Goal: Check status: Check status

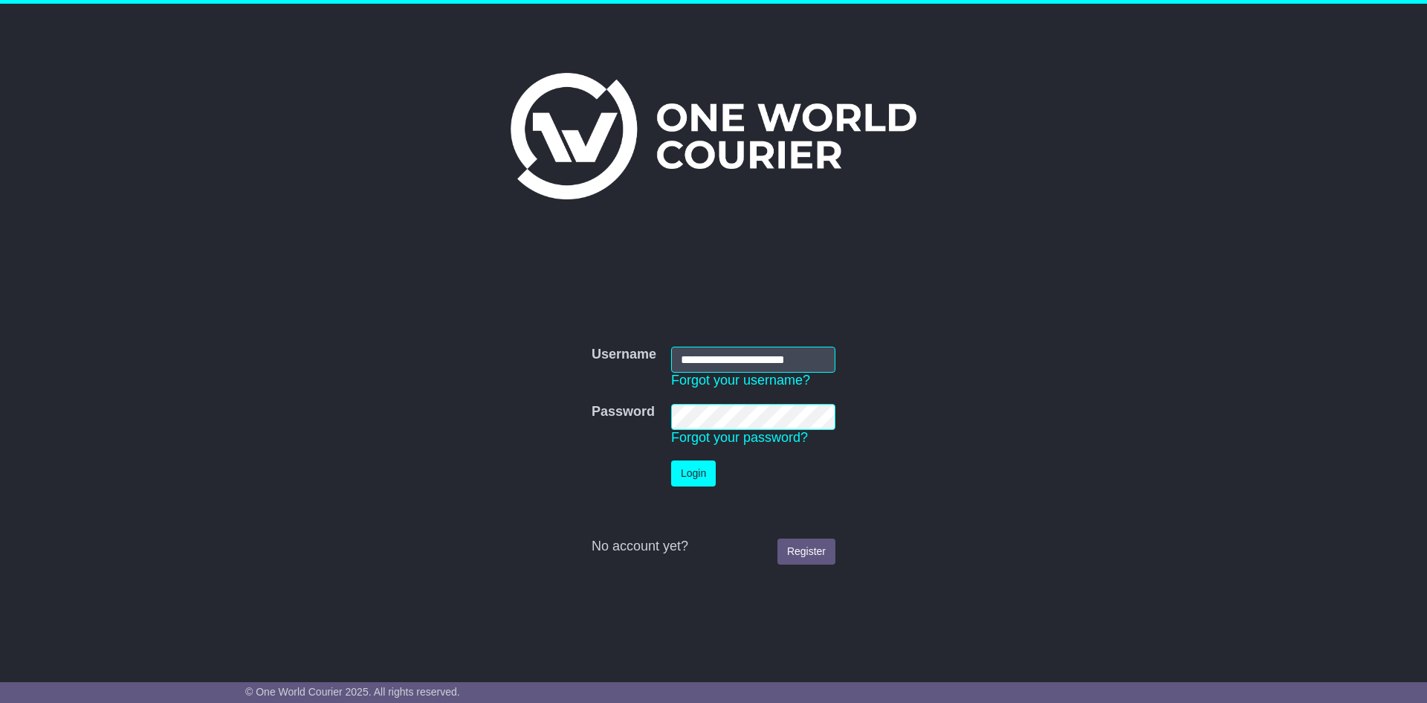
click at [691, 491] on td "Login" at bounding box center [753, 473] width 179 height 41
click at [690, 477] on button "Login" at bounding box center [693, 473] width 45 height 26
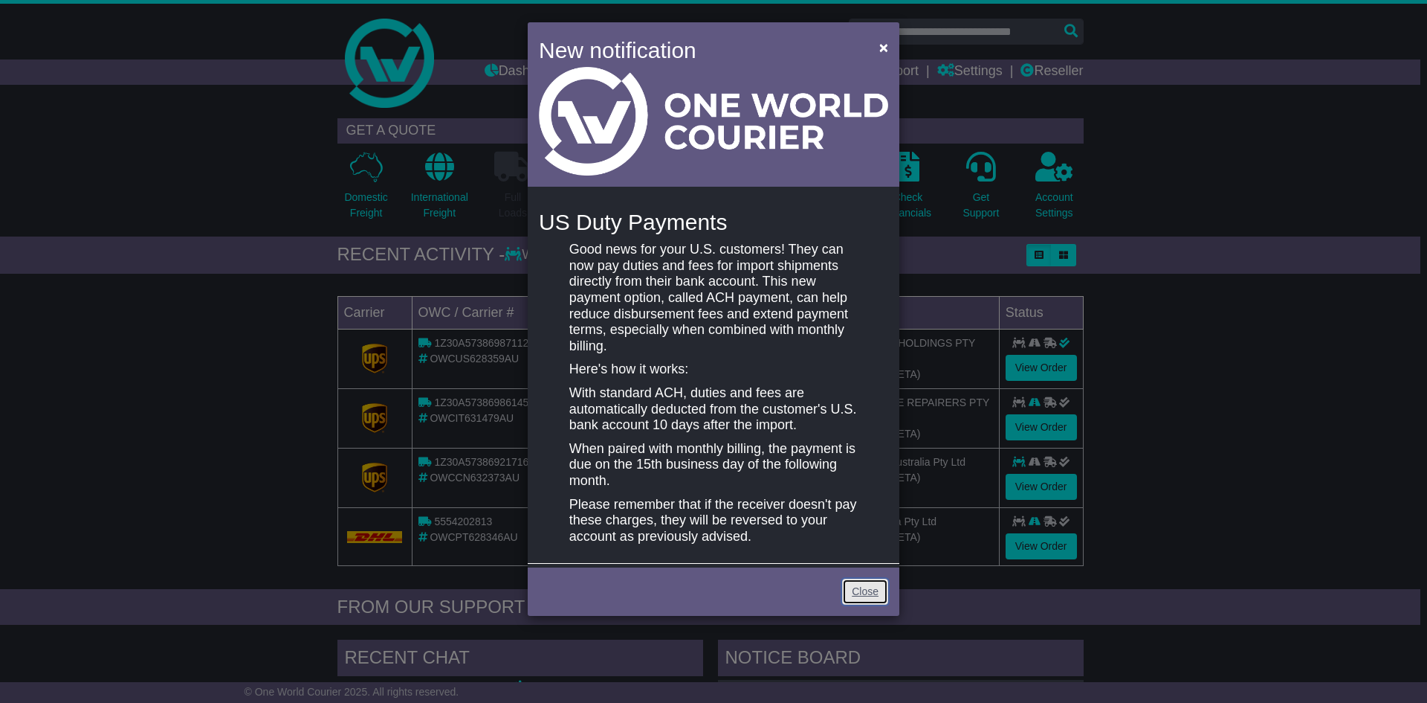
click at [873, 595] on link "Close" at bounding box center [865, 591] width 46 height 26
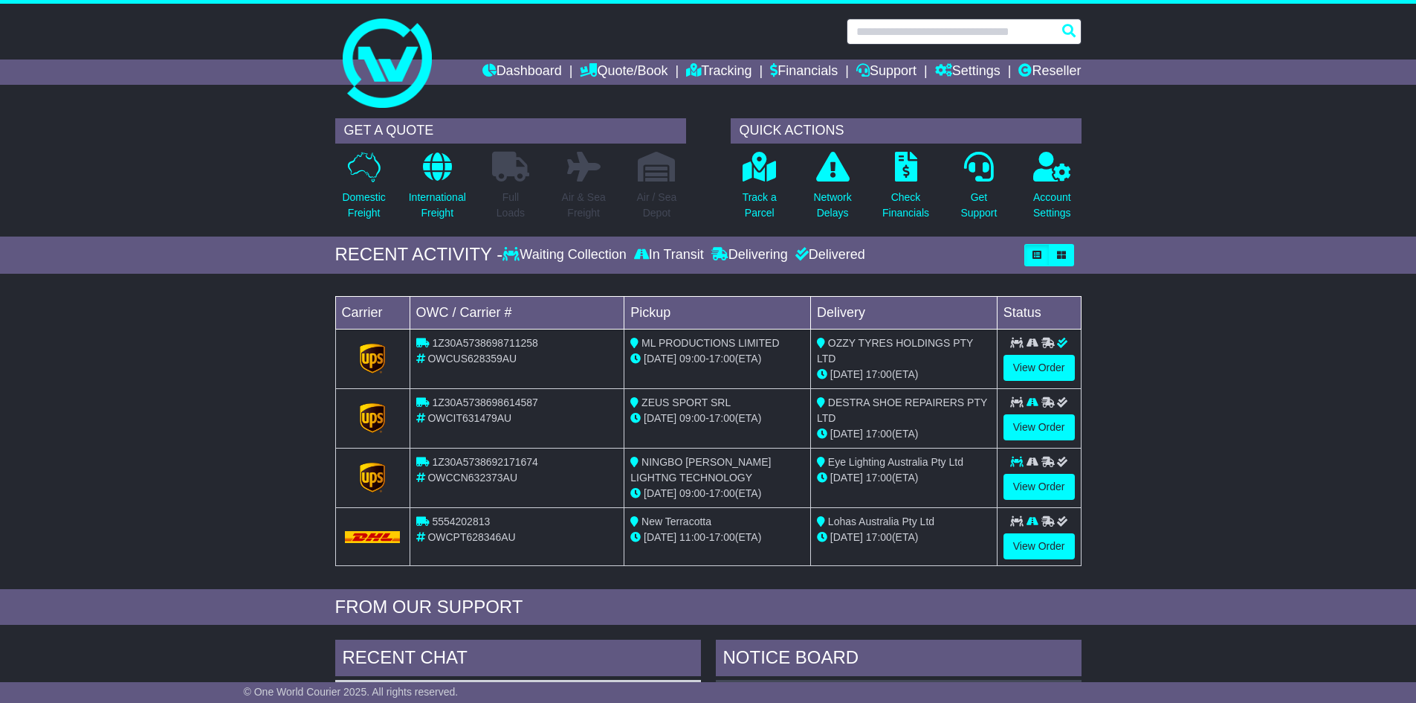
click at [895, 29] on input "text" at bounding box center [964, 32] width 235 height 26
paste input "**********"
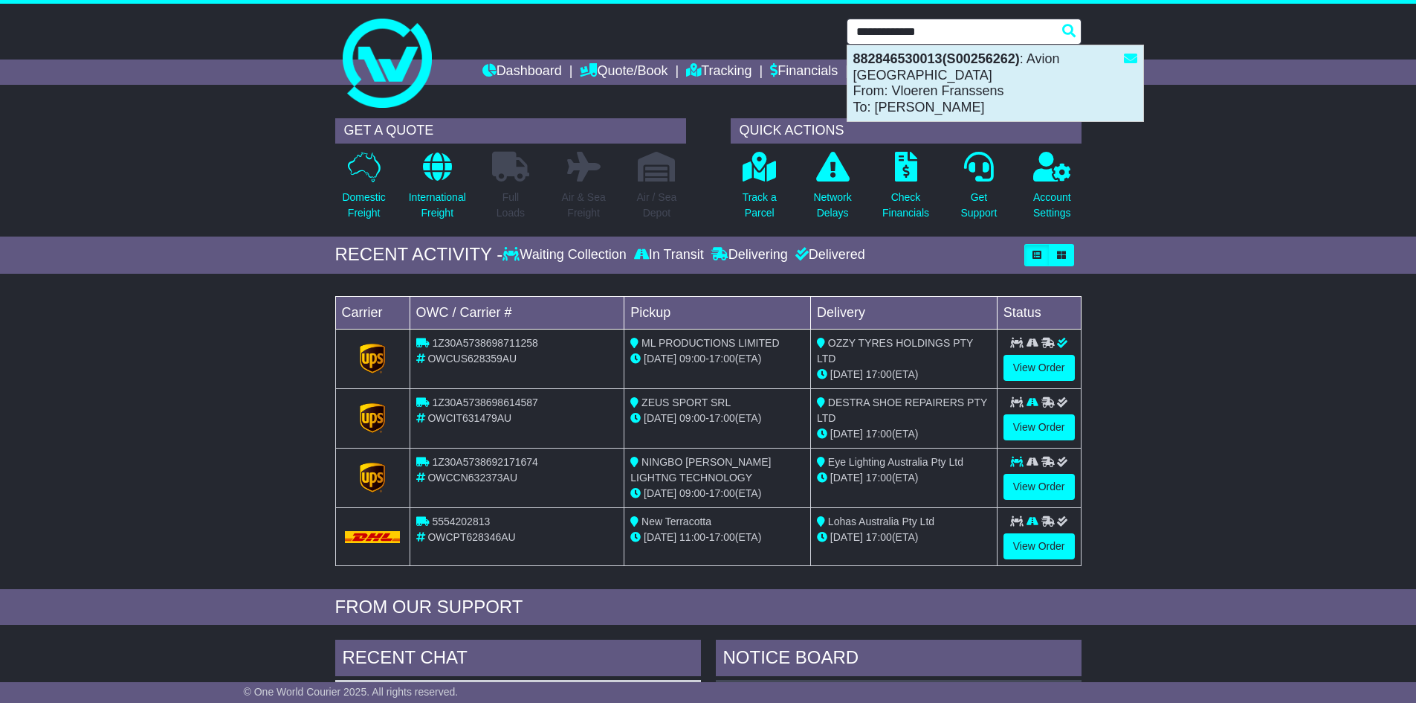
click at [918, 81] on div "882846530013(S00256262) : Avion Australia From: Vloeren Franssens To: Michelle …" at bounding box center [995, 83] width 296 height 76
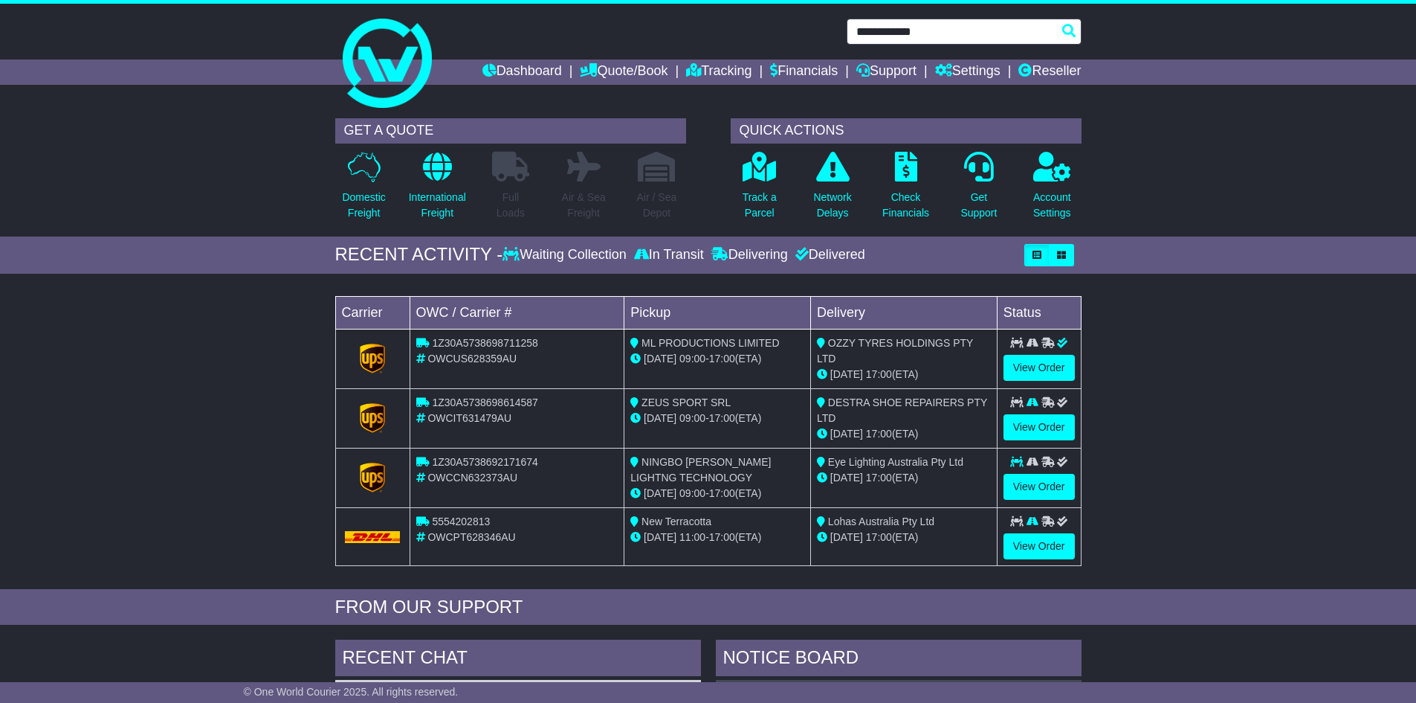
type input "**********"
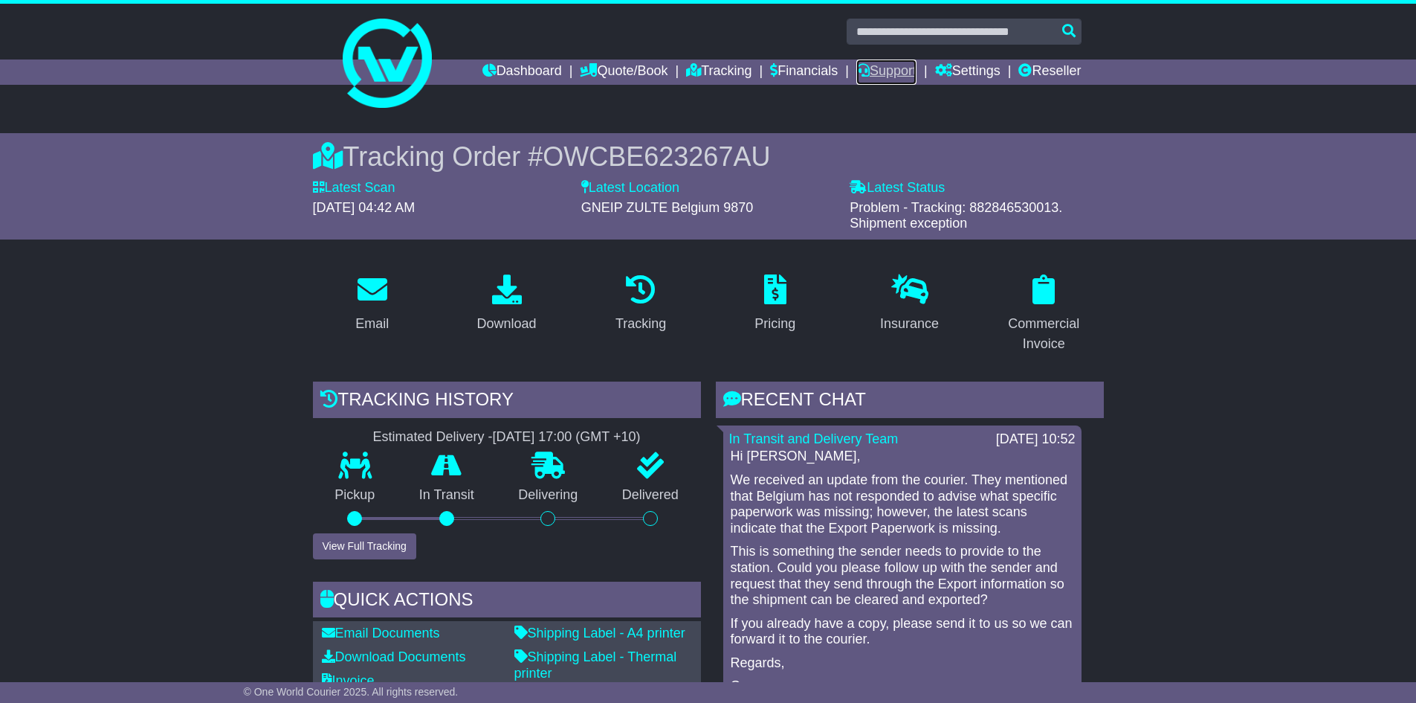
click at [868, 75] on link "Support" at bounding box center [886, 71] width 60 height 25
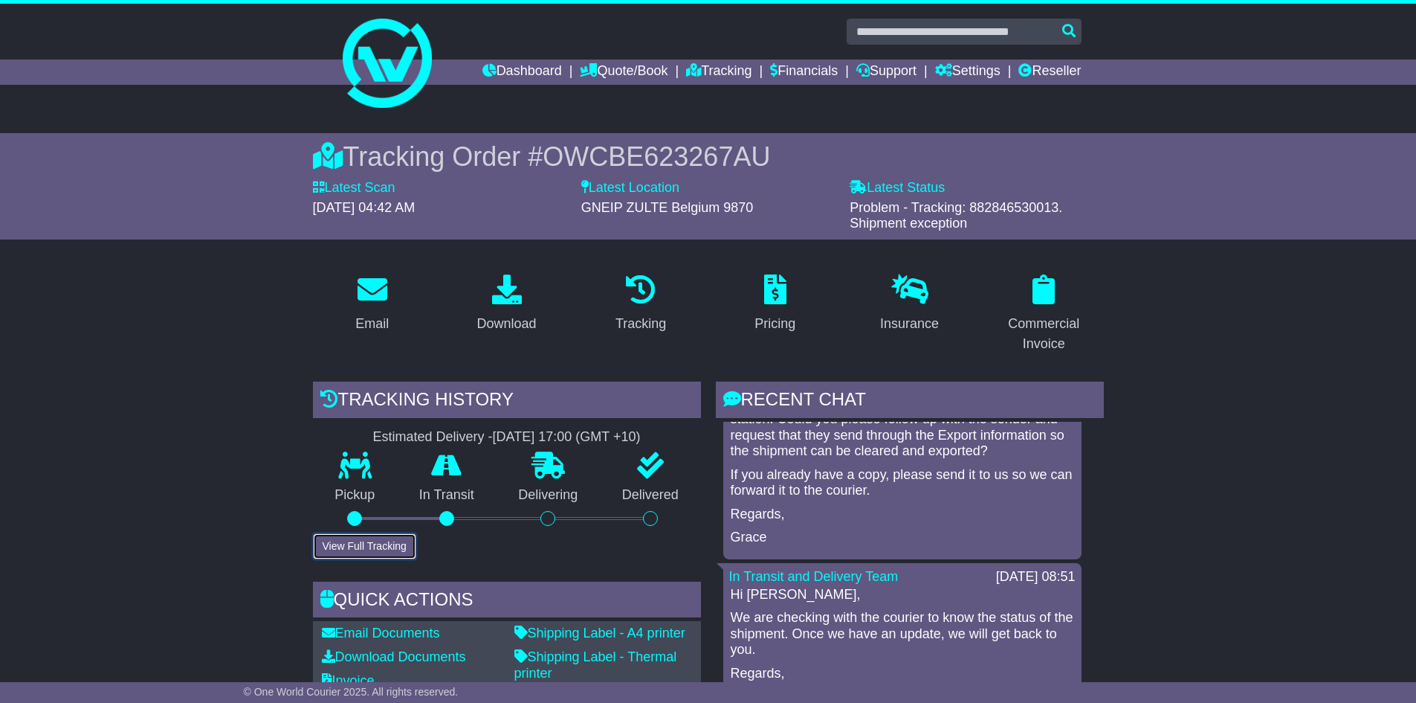
click at [330, 546] on button "View Full Tracking" at bounding box center [364, 546] width 103 height 26
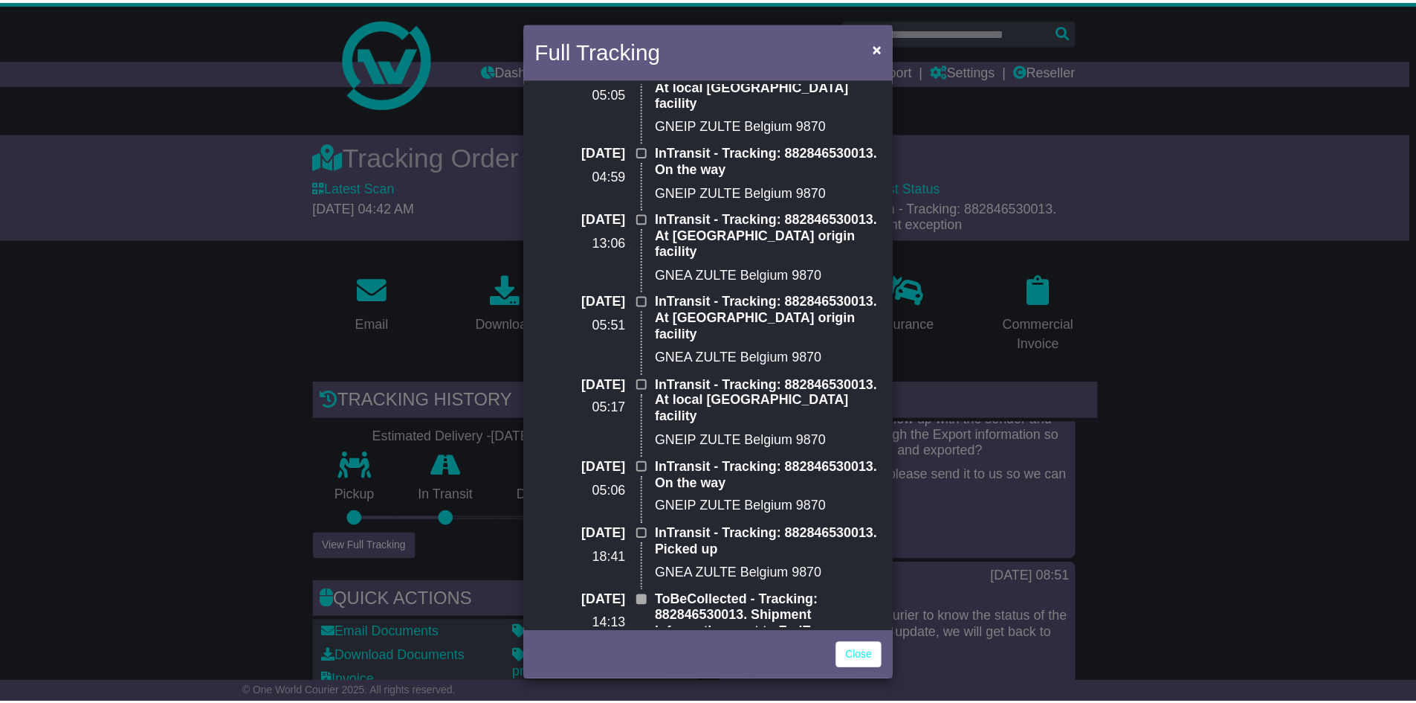
scroll to position [1002, 0]
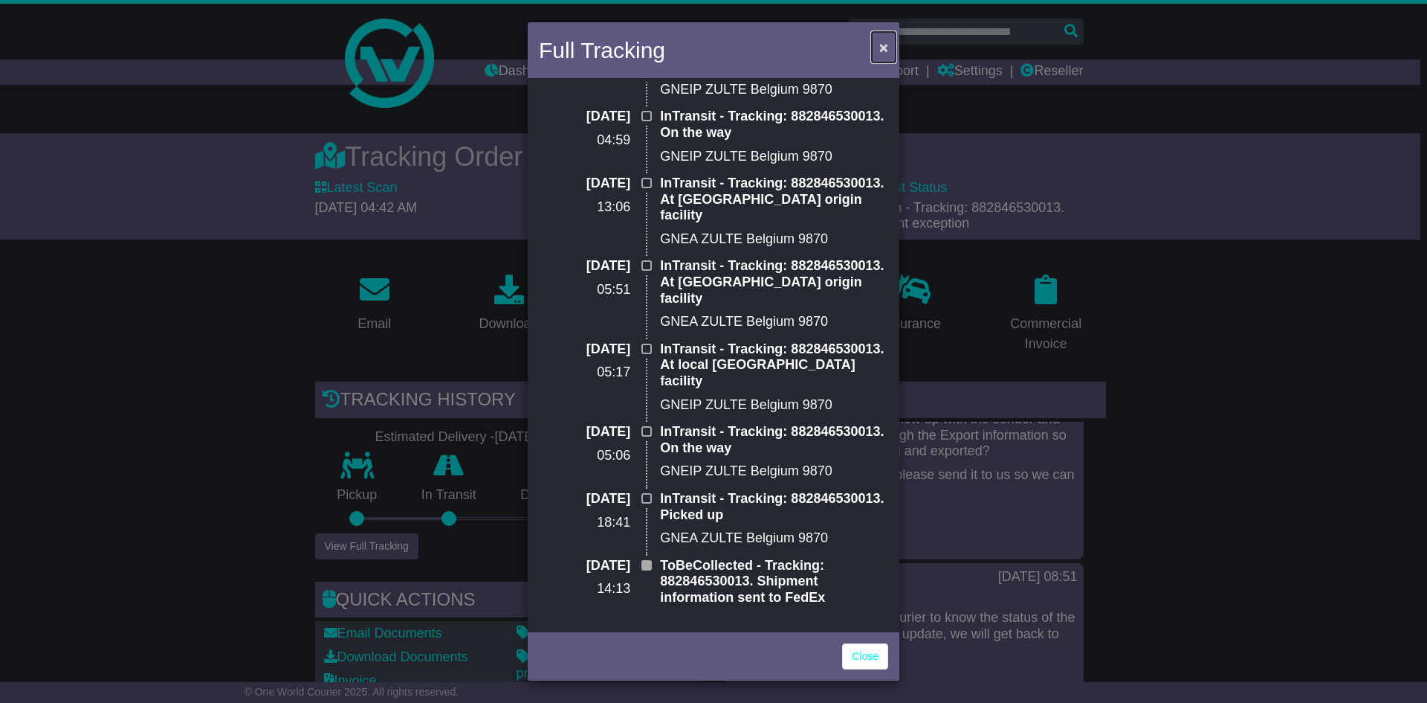
click at [884, 48] on span "×" at bounding box center [883, 47] width 9 height 17
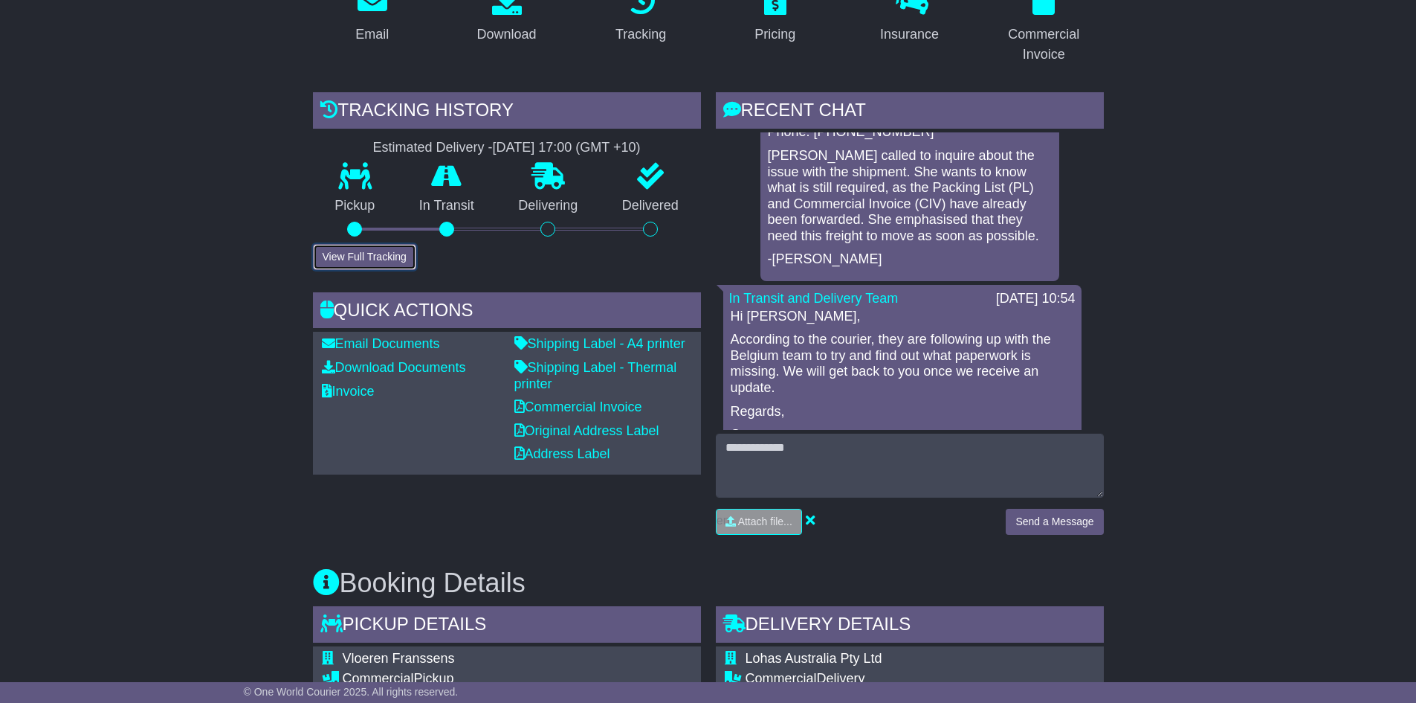
scroll to position [892, 0]
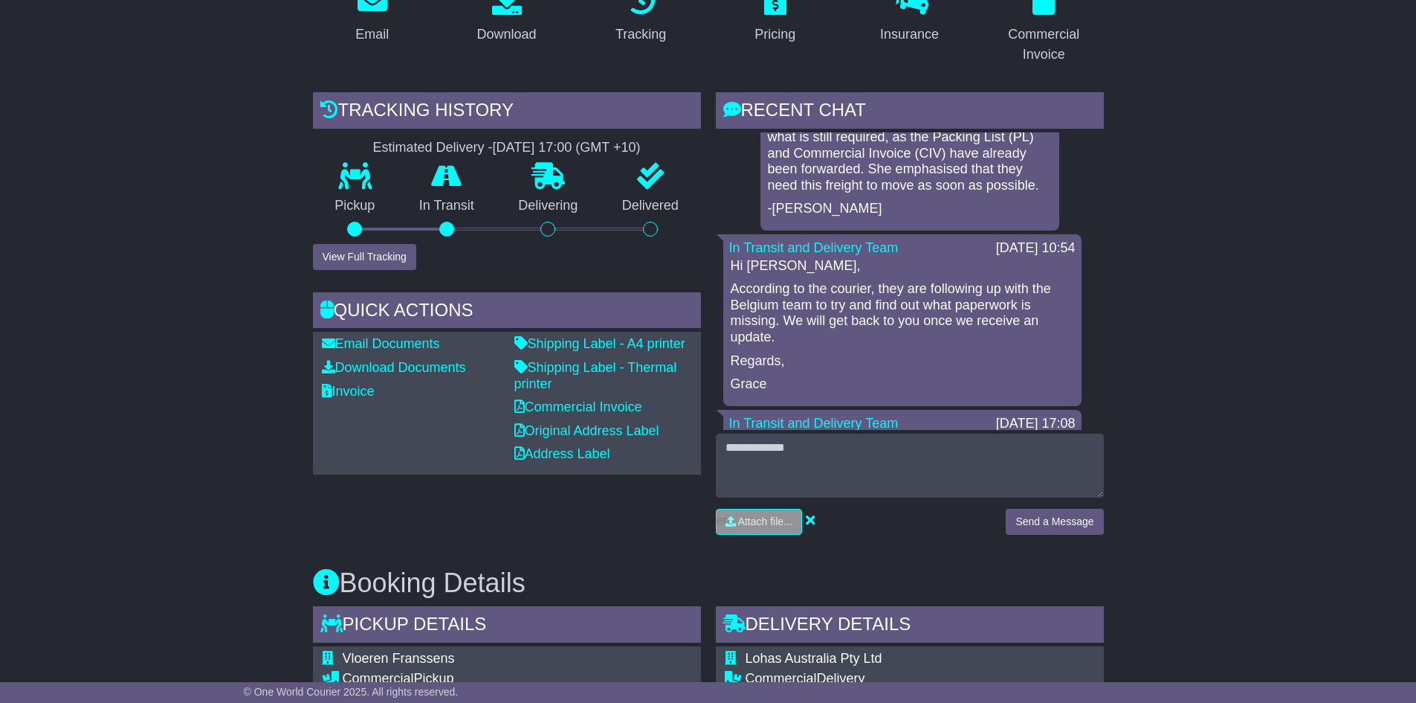
drag, startPoint x: 1229, startPoint y: 392, endPoint x: 1228, endPoint y: 399, distance: 7.5
drag, startPoint x: 1221, startPoint y: 372, endPoint x: 1213, endPoint y: 395, distance: 23.8
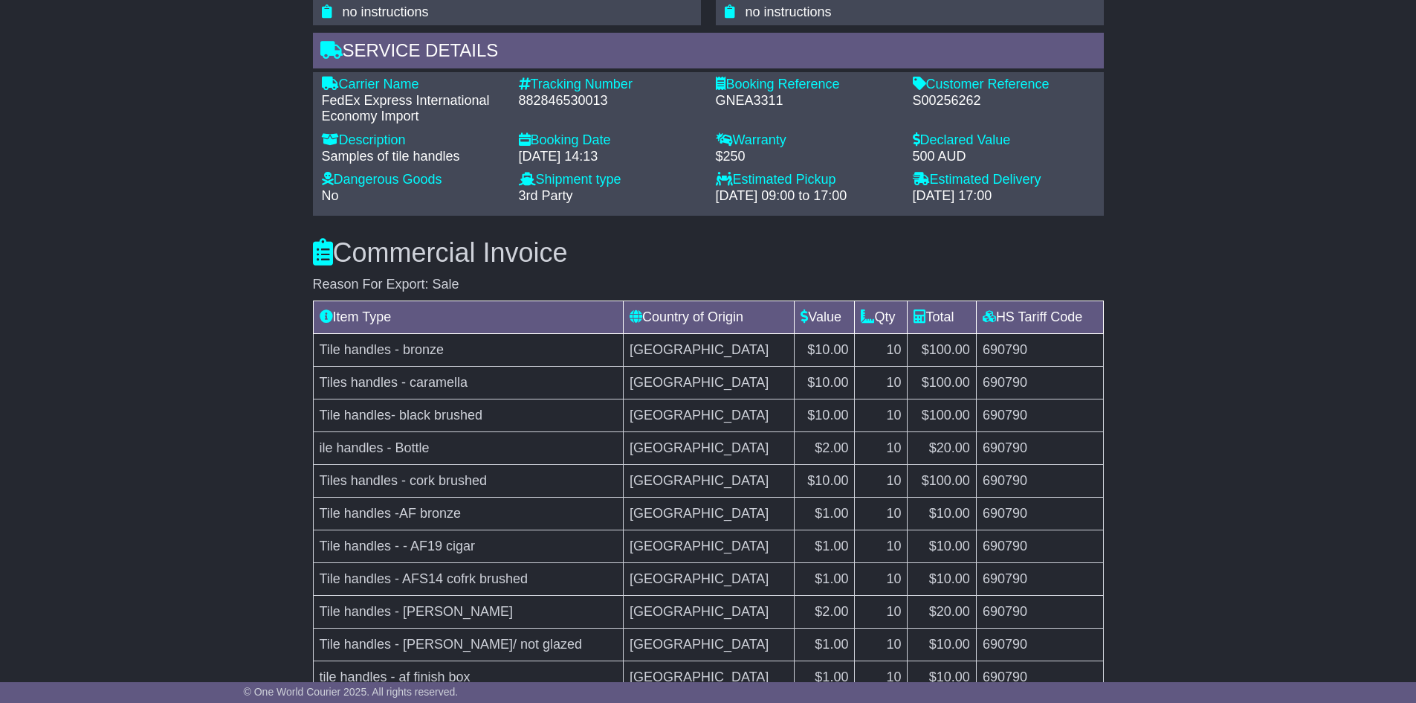
scroll to position [836, 0]
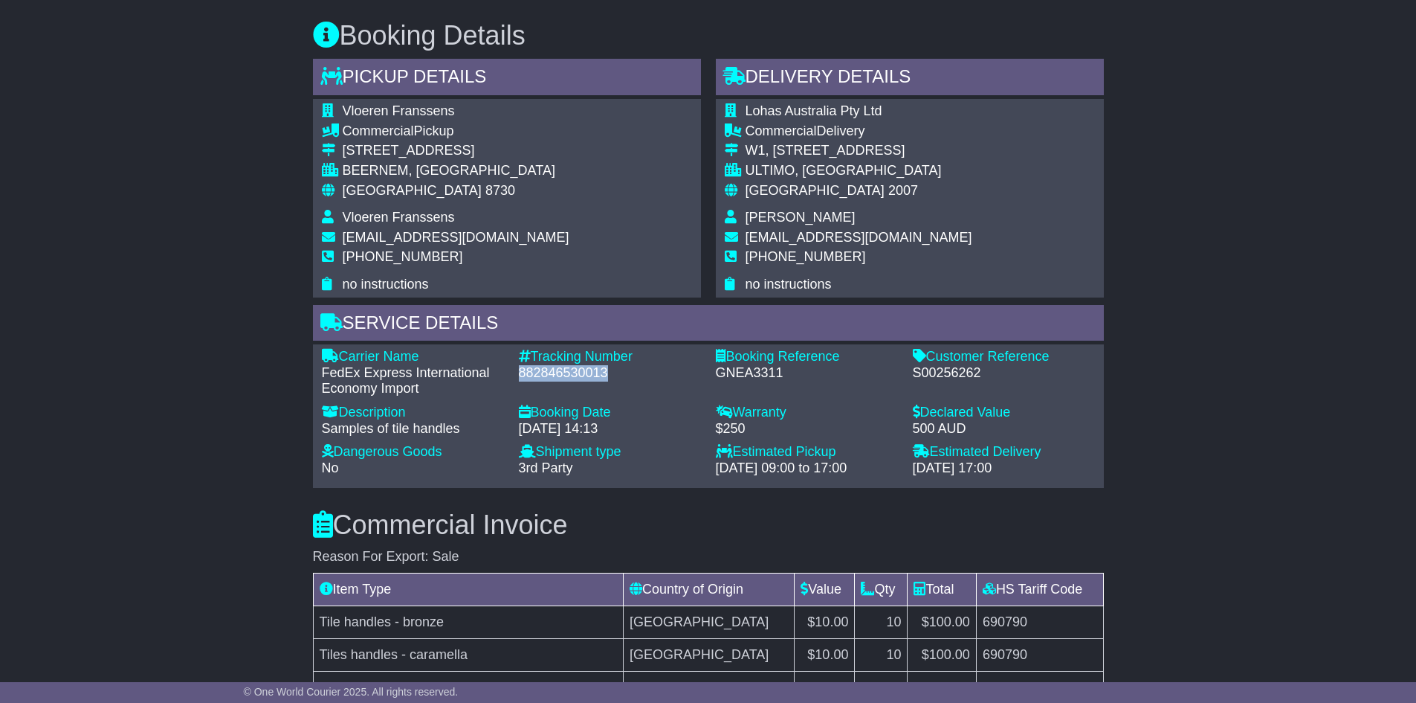
drag, startPoint x: 619, startPoint y: 370, endPoint x: 514, endPoint y: 367, distance: 104.1
click at [514, 367] on div "Tracking Number - 882846530013" at bounding box center [609, 373] width 197 height 48
copy div "882846530013"
drag, startPoint x: 847, startPoint y: 148, endPoint x: 745, endPoint y: 147, distance: 101.8
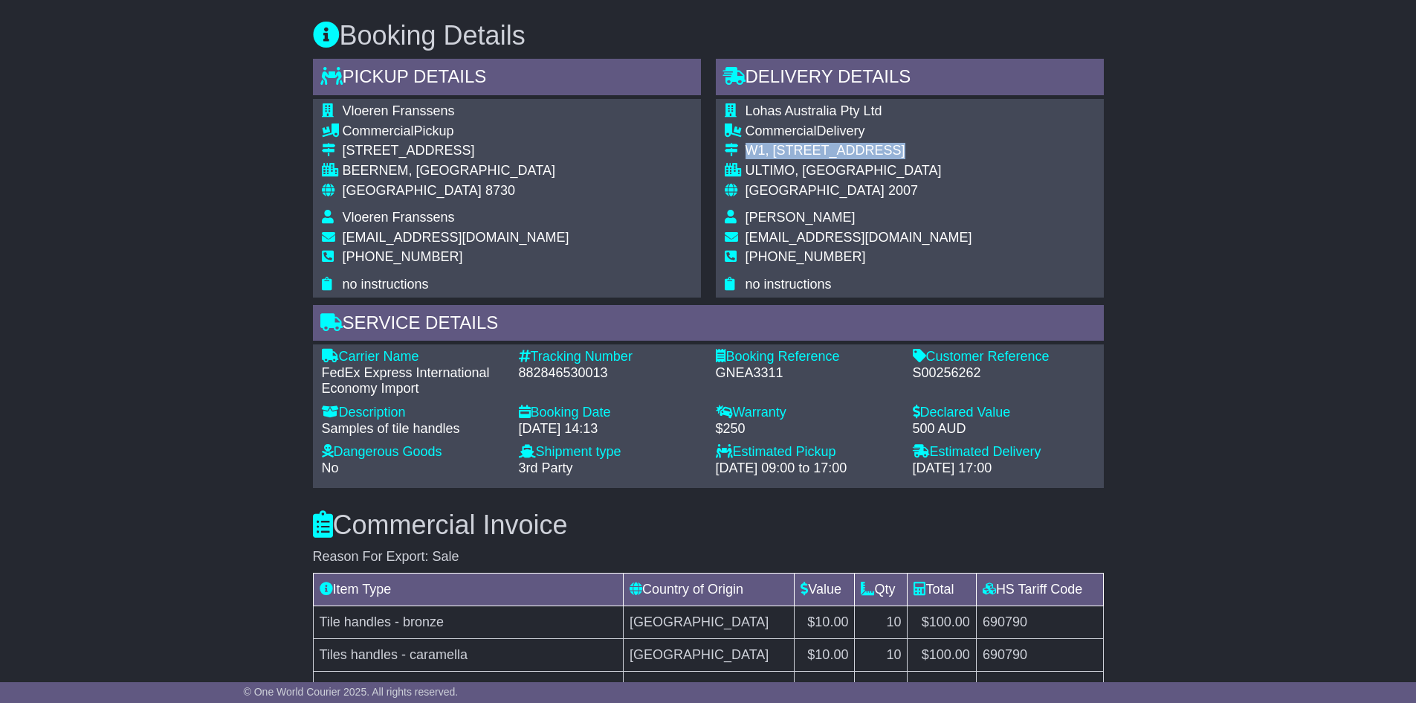
click at [746, 147] on div "W1, [STREET_ADDRESS]" at bounding box center [859, 151] width 227 height 16
copy div "W1, [STREET_ADDRESS]"
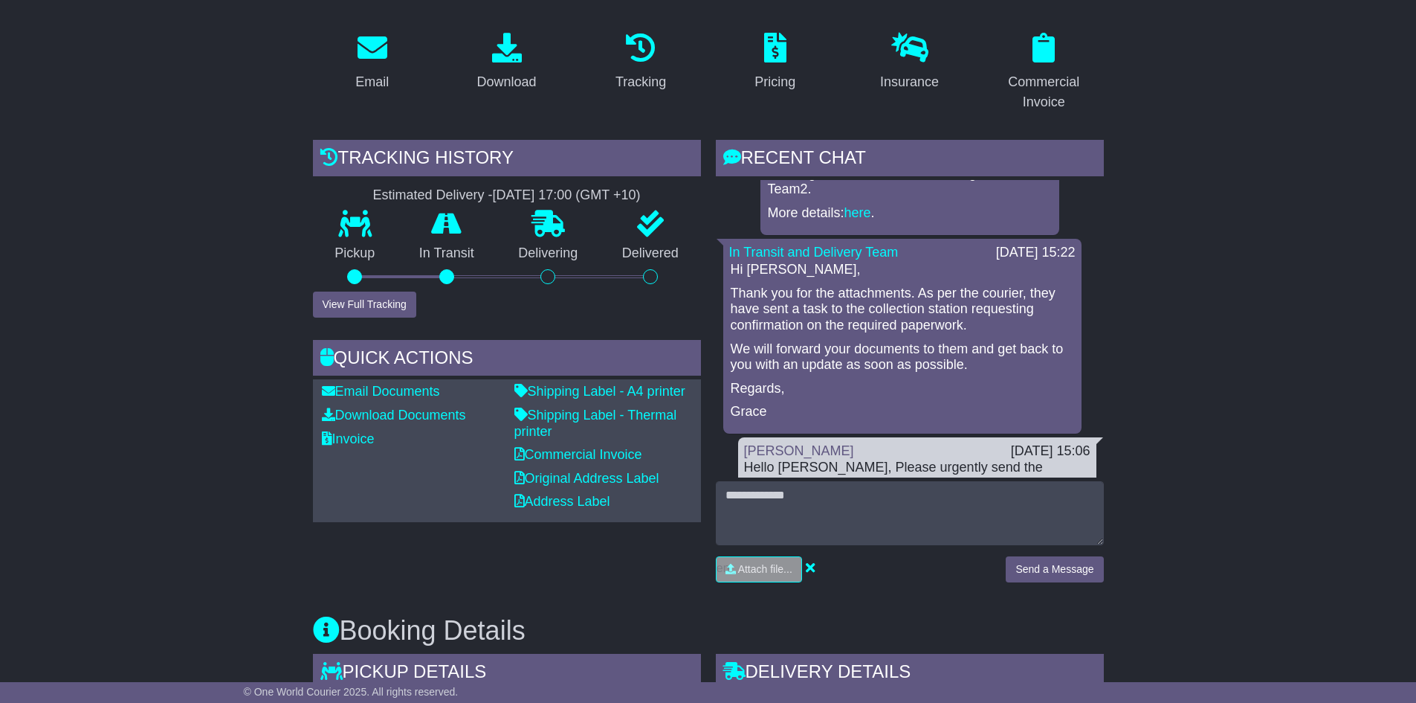
scroll to position [3048, 0]
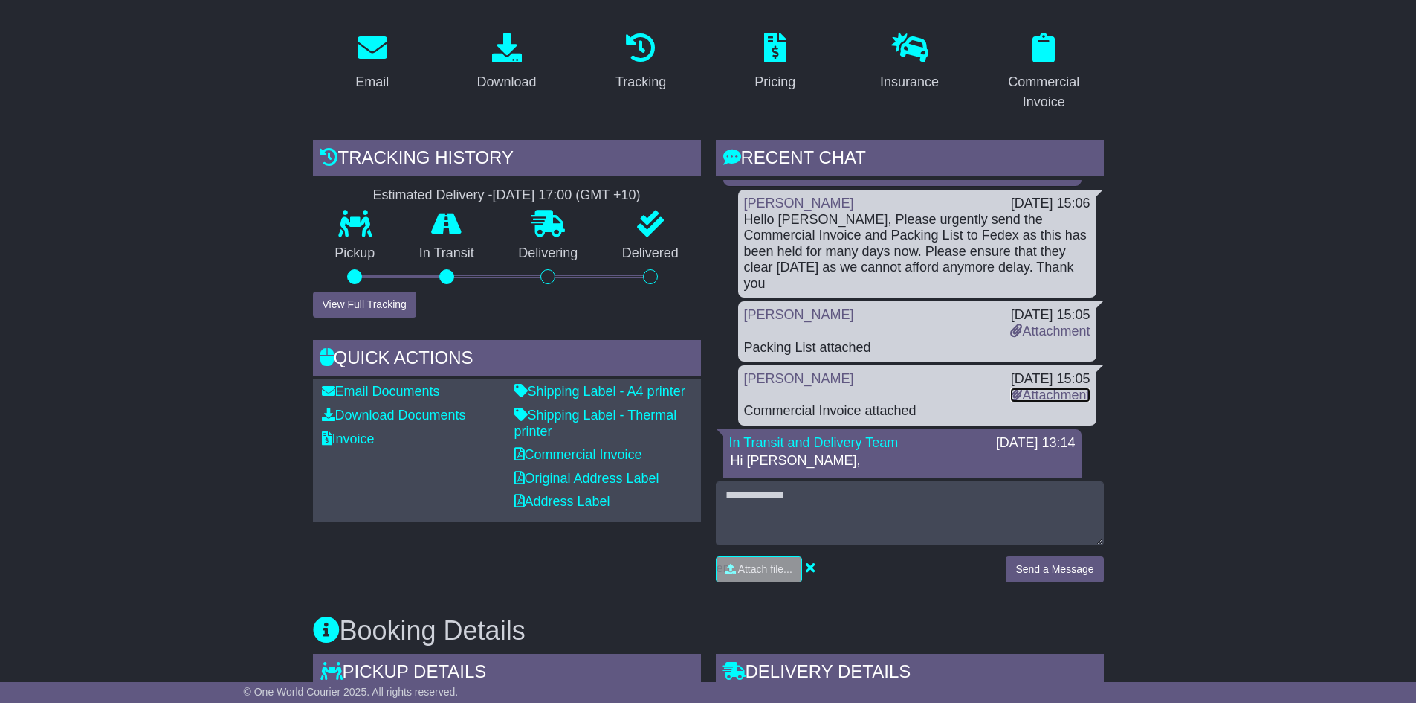
click at [1039, 387] on link "Attachment" at bounding box center [1050, 394] width 80 height 15
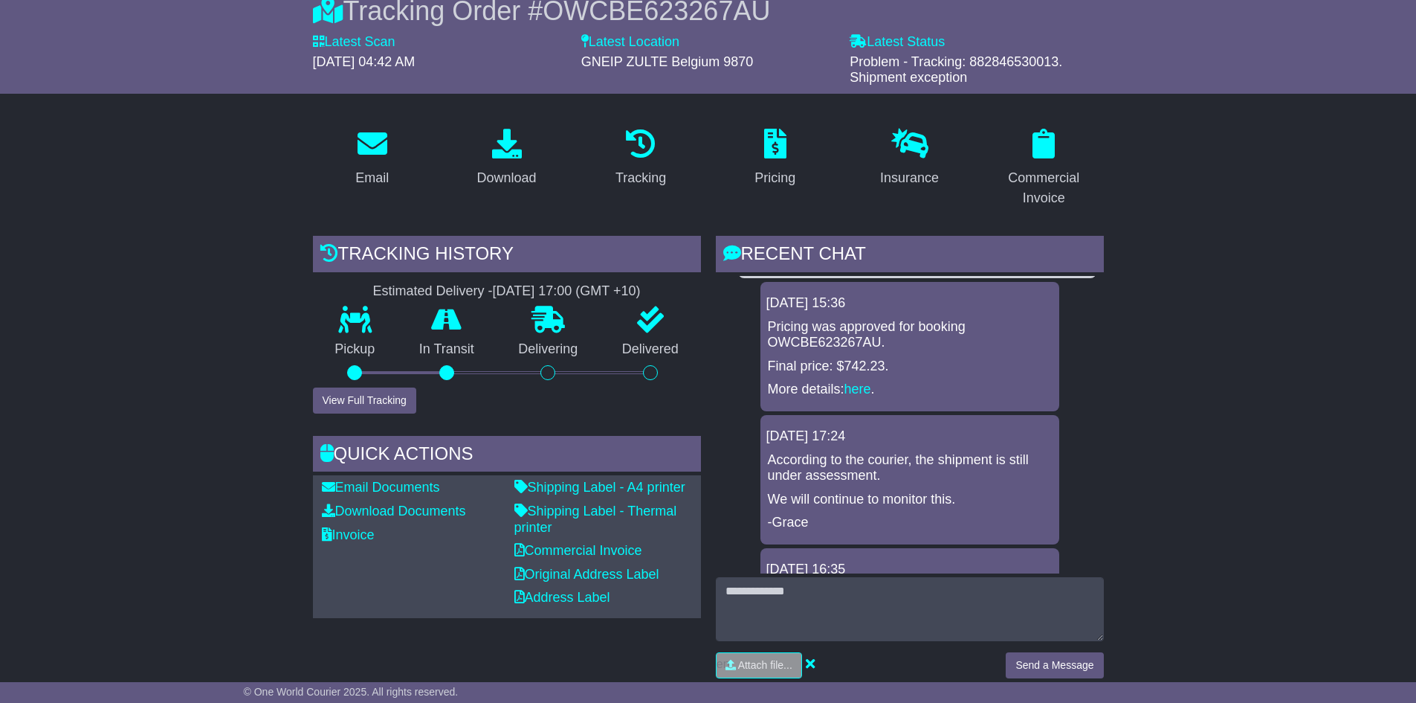
scroll to position [0, 0]
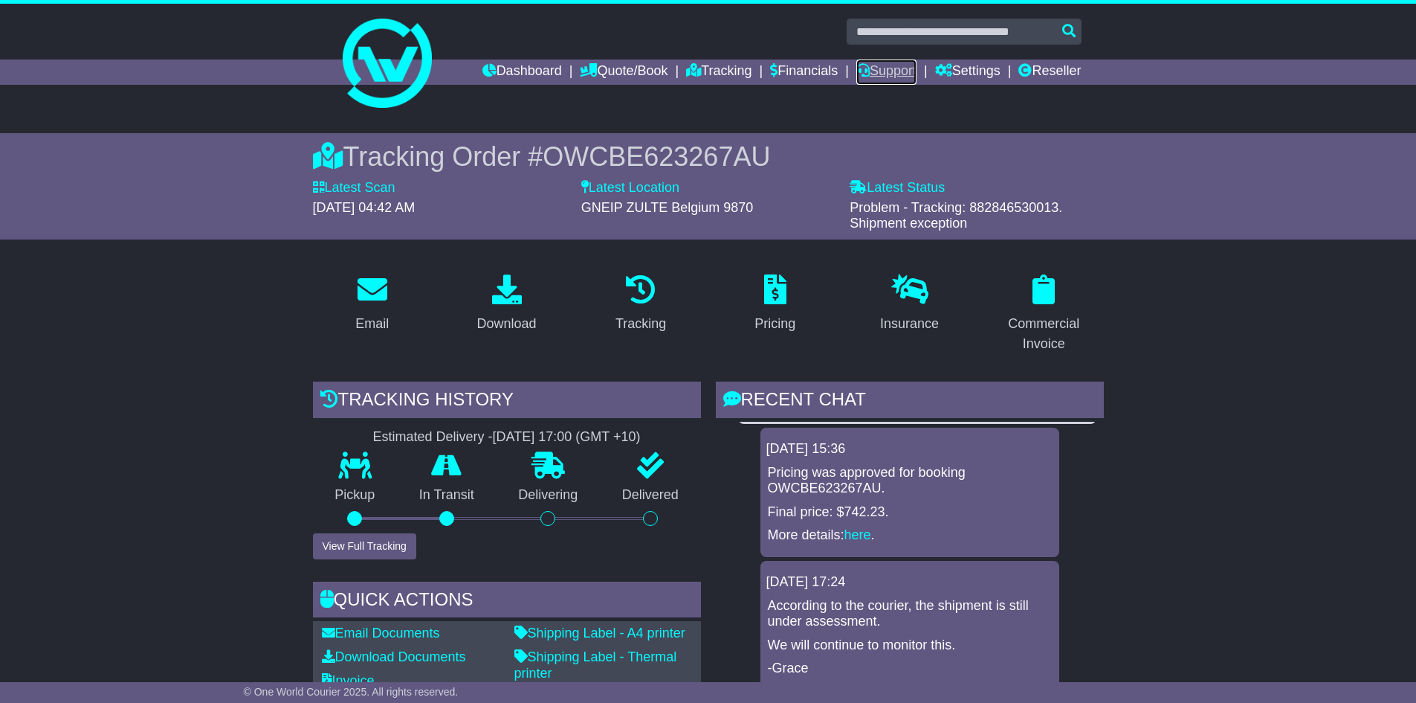
click at [874, 71] on link "Support" at bounding box center [886, 71] width 60 height 25
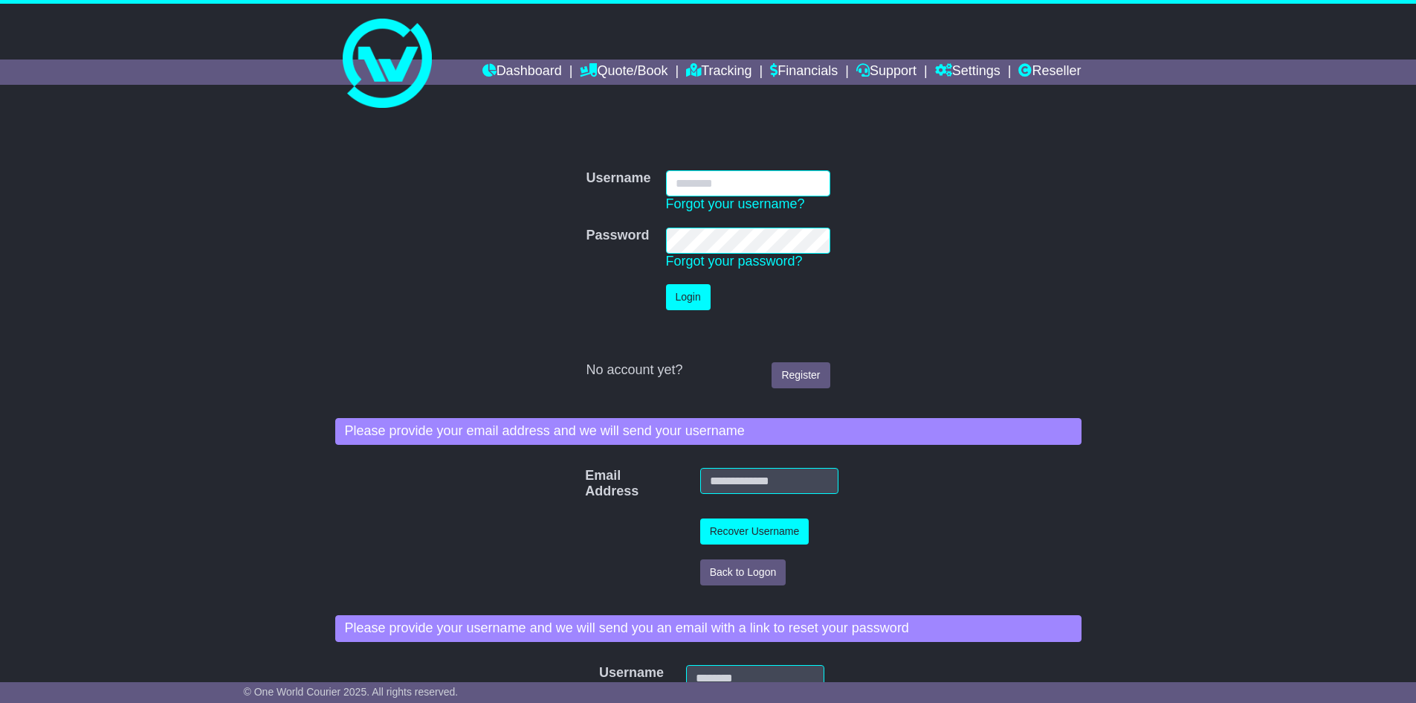
type input "**********"
click at [701, 301] on button "Login" at bounding box center [688, 297] width 45 height 26
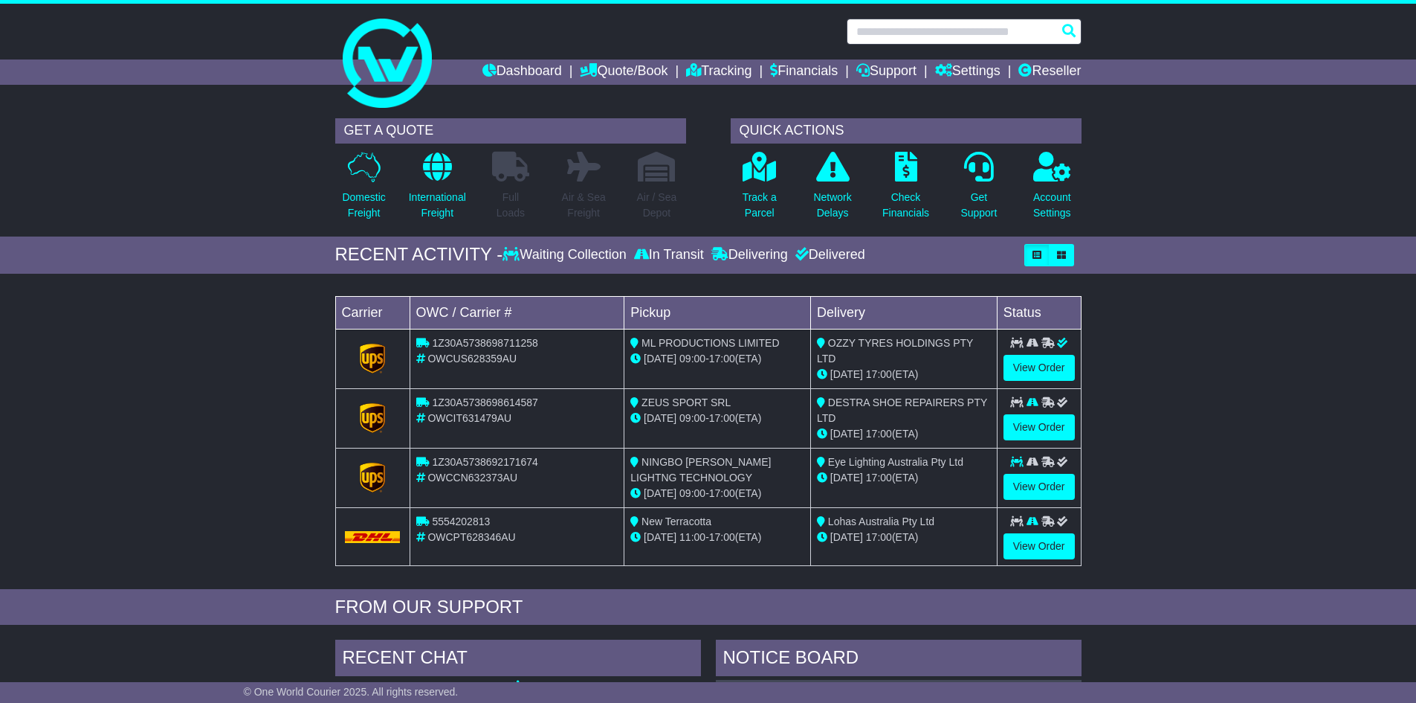
click at [897, 30] on input "text" at bounding box center [964, 32] width 235 height 26
paste input "**********"
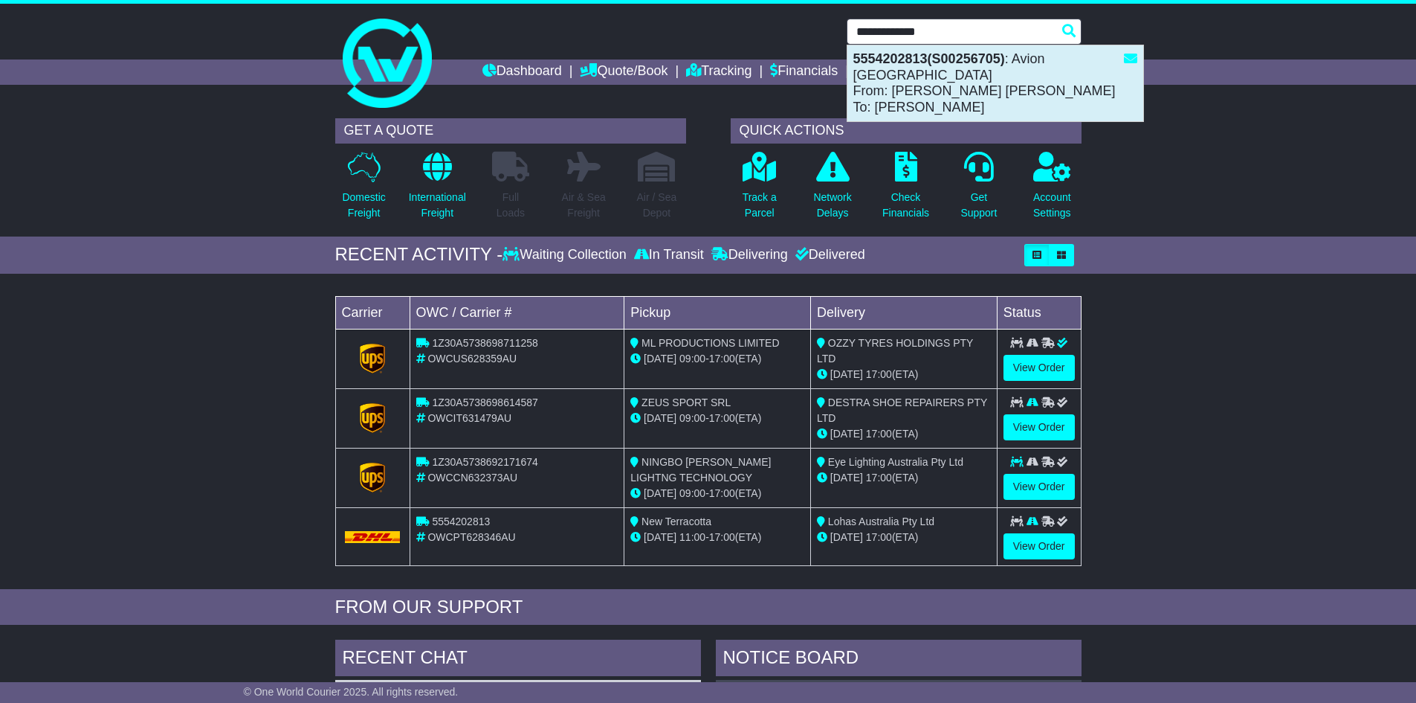
click at [919, 66] on div "5554202813(S00256705) : Avion Australia From: Helena Pinto Basto To: Michelle P…" at bounding box center [995, 83] width 296 height 76
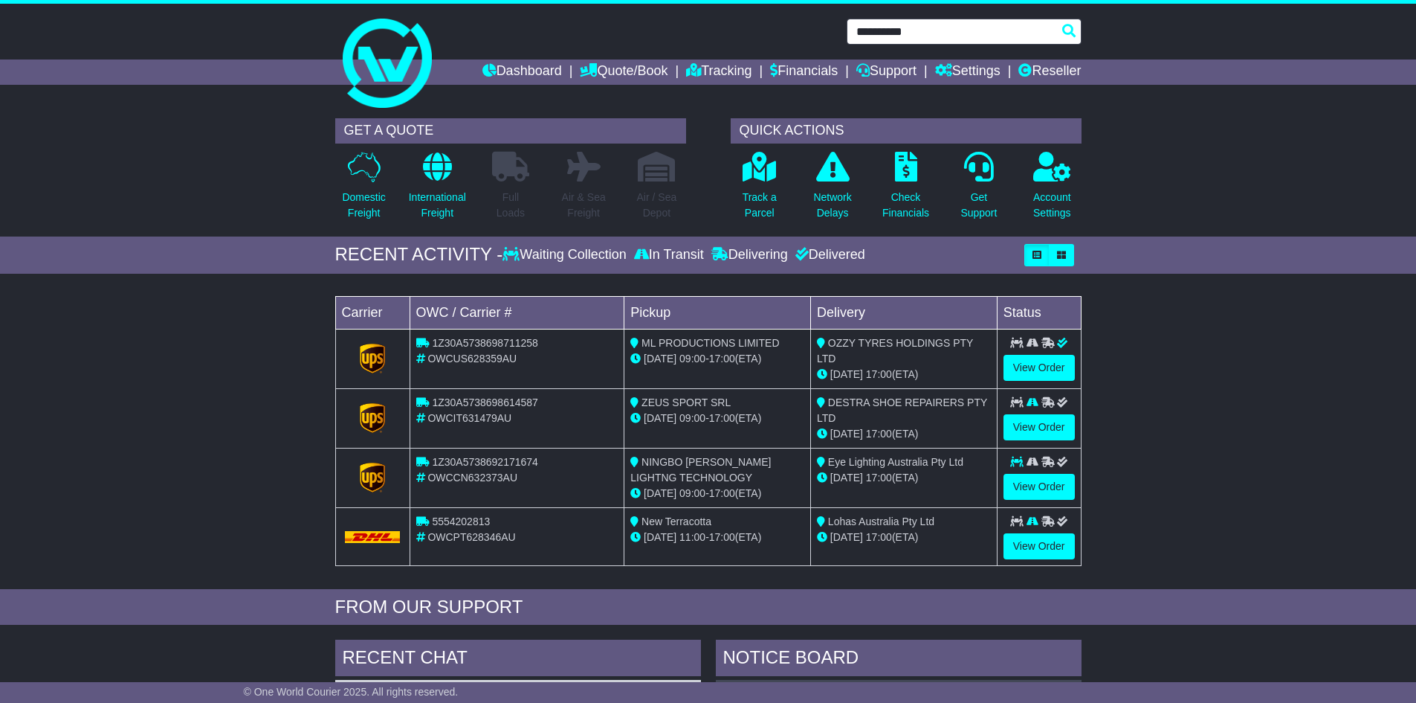
type input "**********"
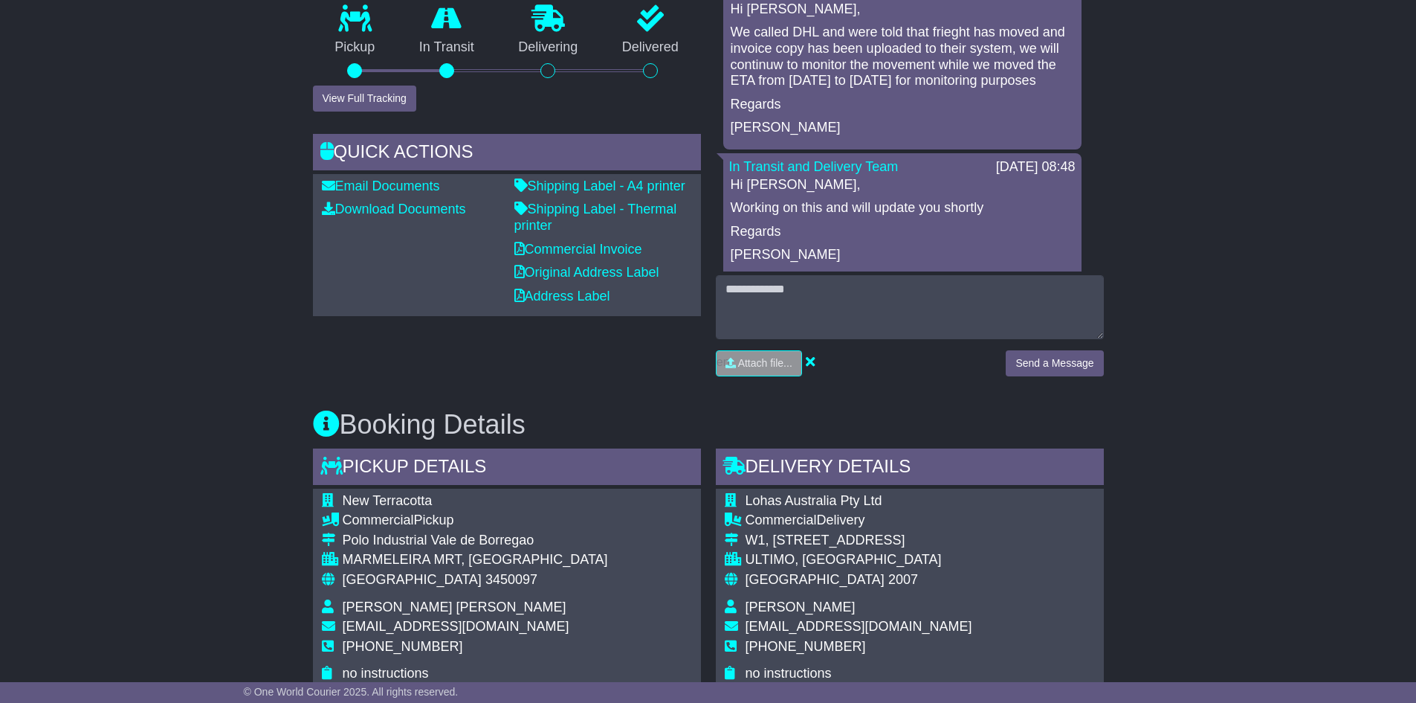
scroll to position [743, 0]
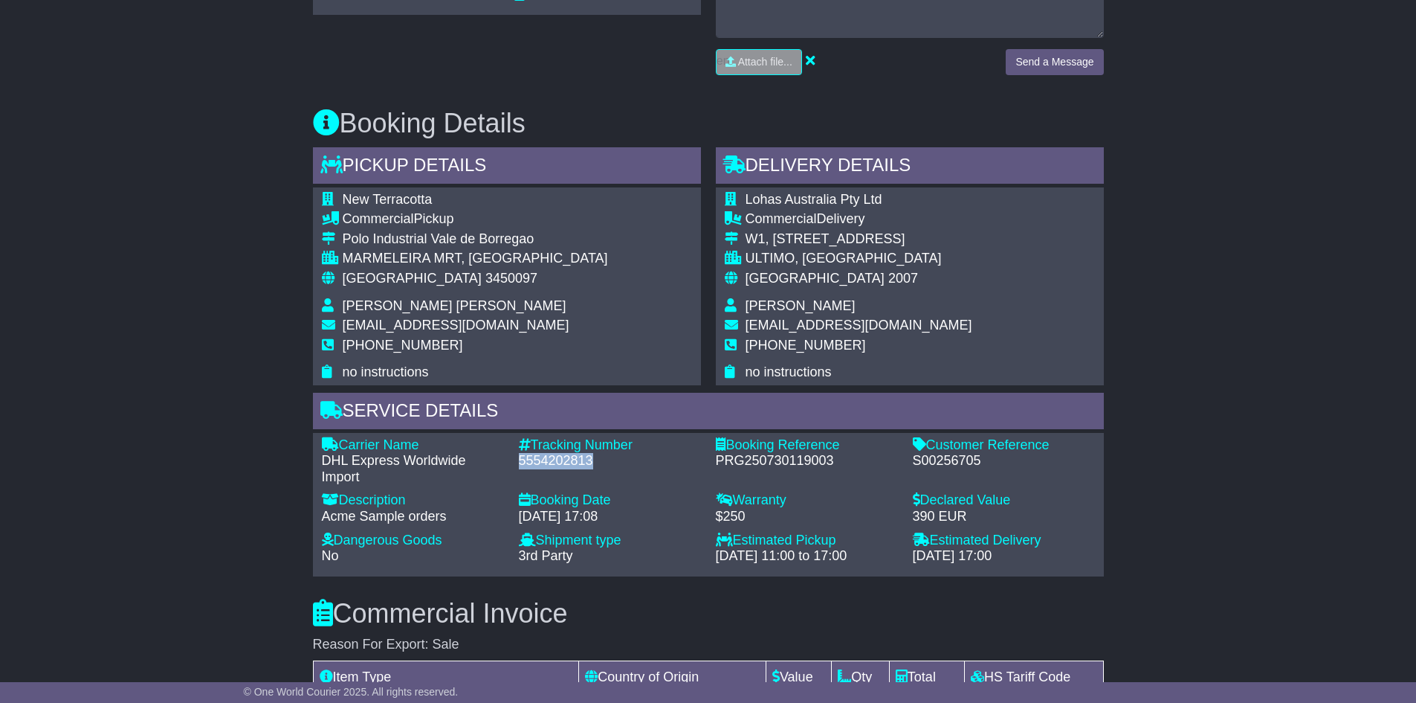
drag, startPoint x: 592, startPoint y: 463, endPoint x: 525, endPoint y: 462, distance: 66.9
click at [519, 457] on div "5554202813" at bounding box center [610, 461] width 182 height 16
copy div "5554202813"
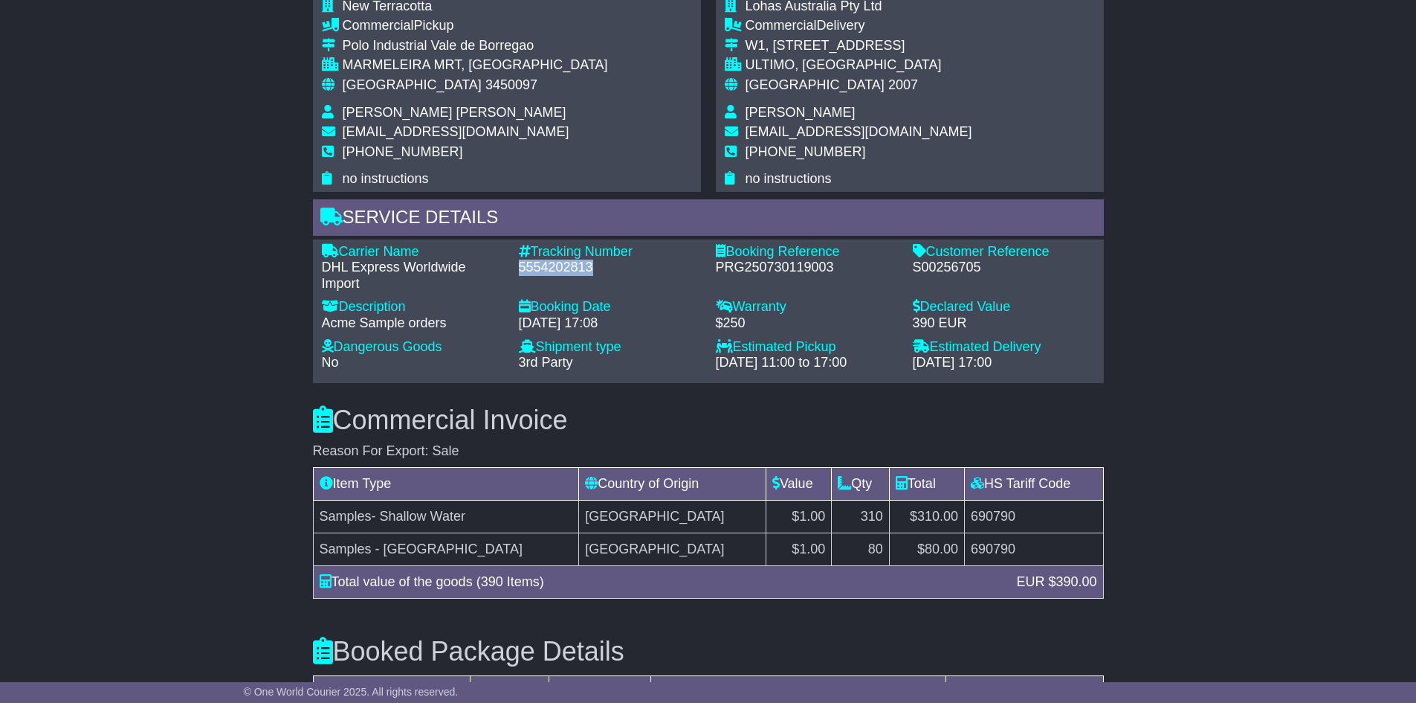
scroll to position [1041, 0]
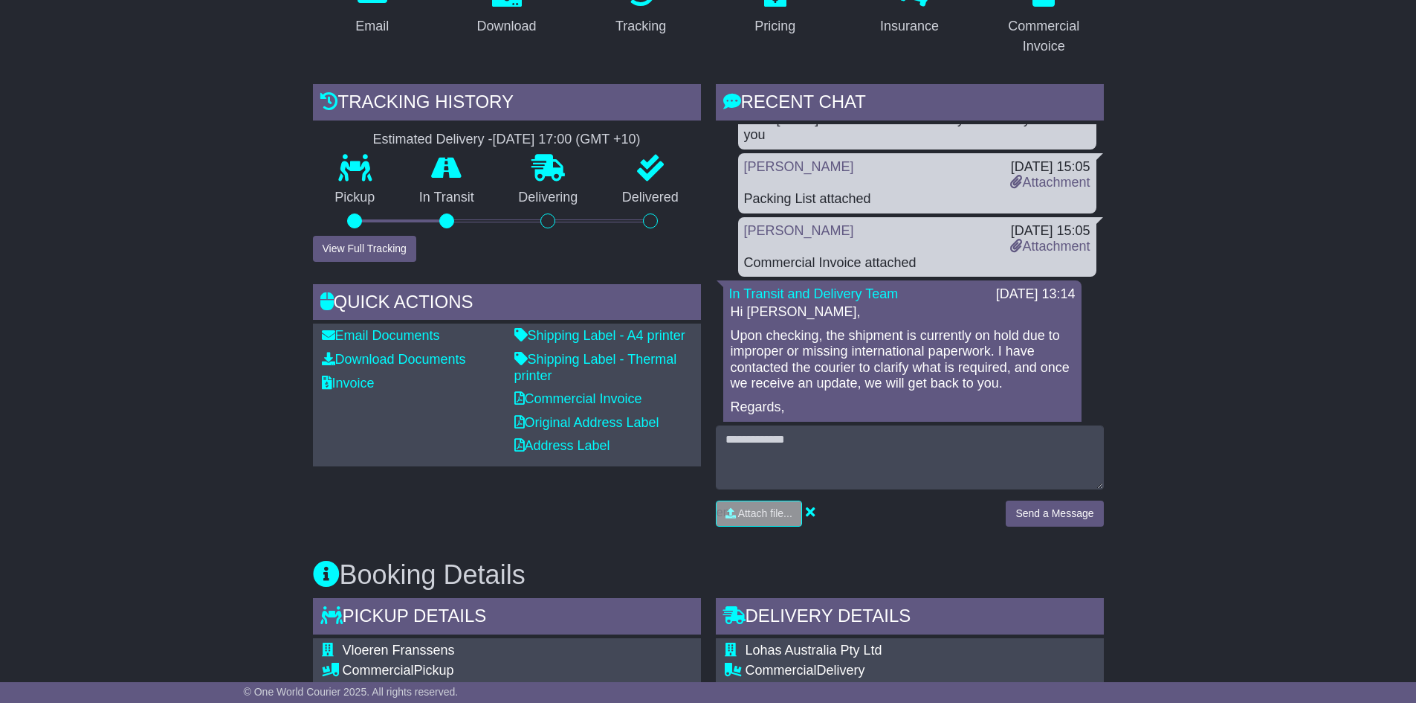
scroll to position [3345, 0]
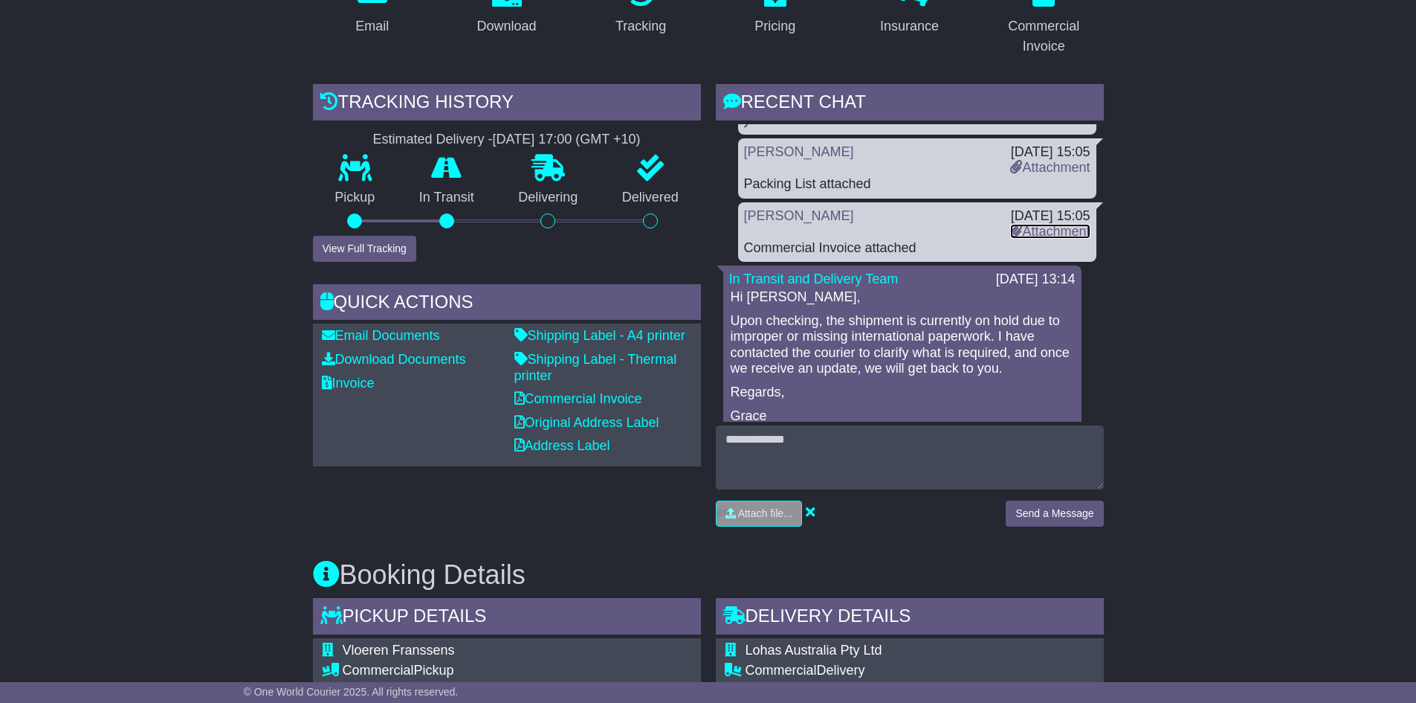
click at [1044, 224] on link "Attachment" at bounding box center [1050, 231] width 80 height 15
click at [1029, 160] on link "Attachment" at bounding box center [1050, 167] width 80 height 15
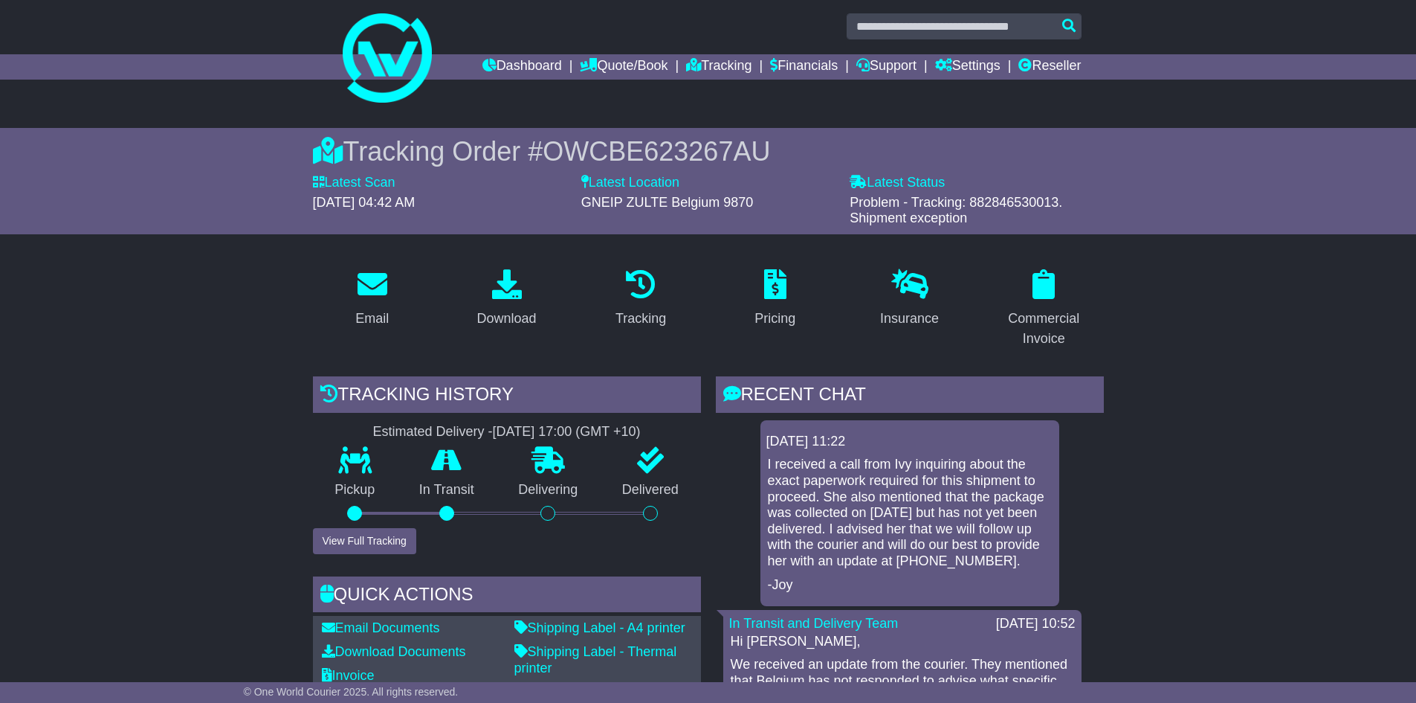
scroll to position [0, 0]
